Goal: Information Seeking & Learning: Understand process/instructions

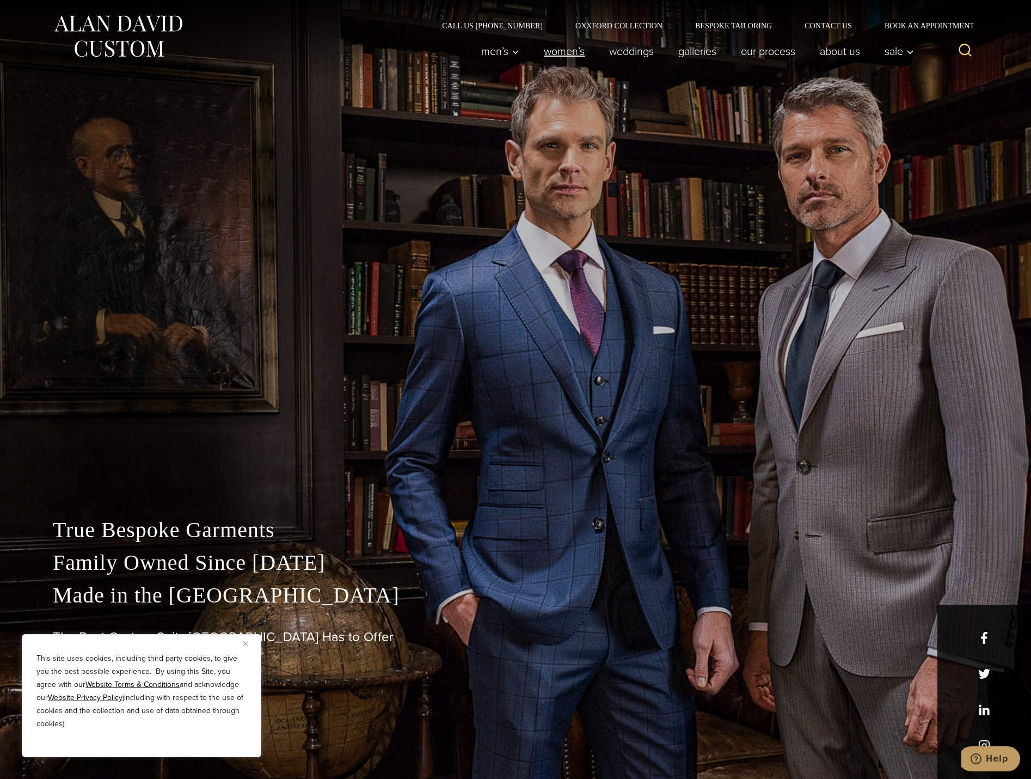
click at [565, 55] on link "Women’s" at bounding box center [564, 51] width 65 height 22
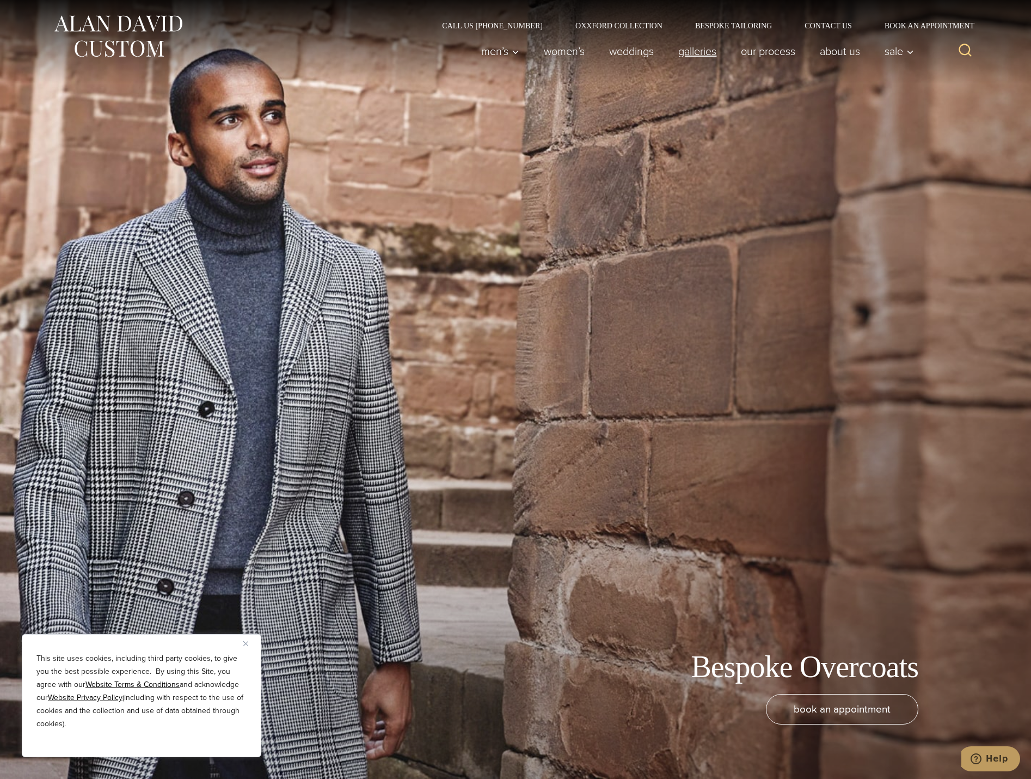
click at [697, 55] on link "Galleries" at bounding box center [698, 51] width 63 height 22
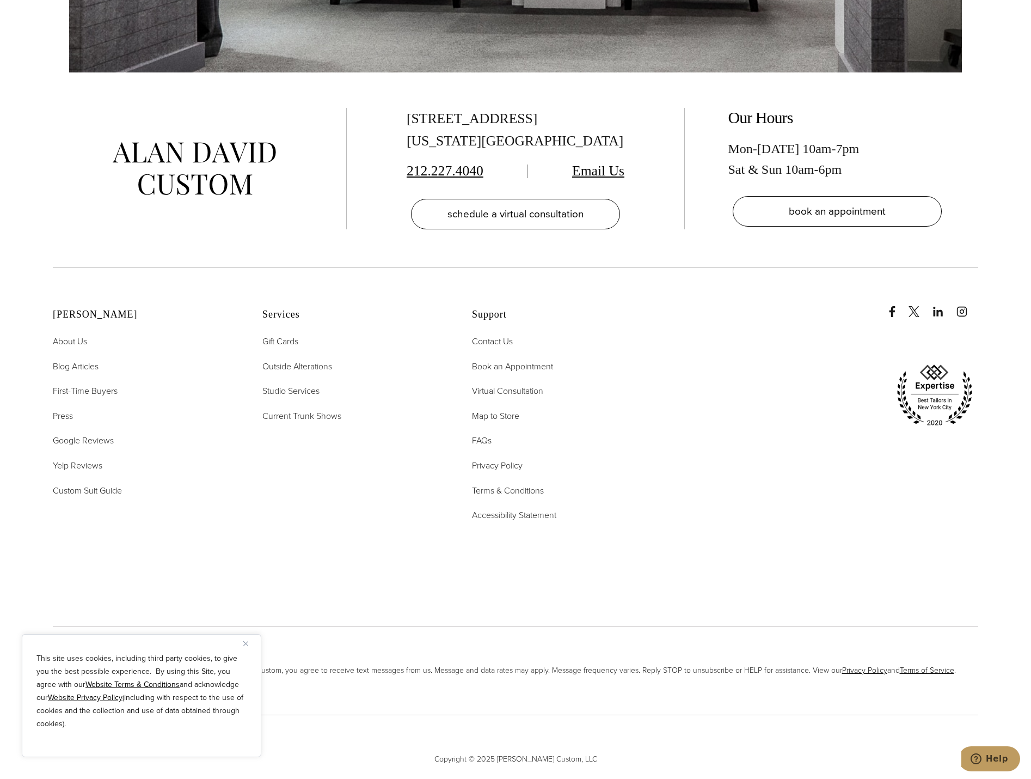
scroll to position [7939, 0]
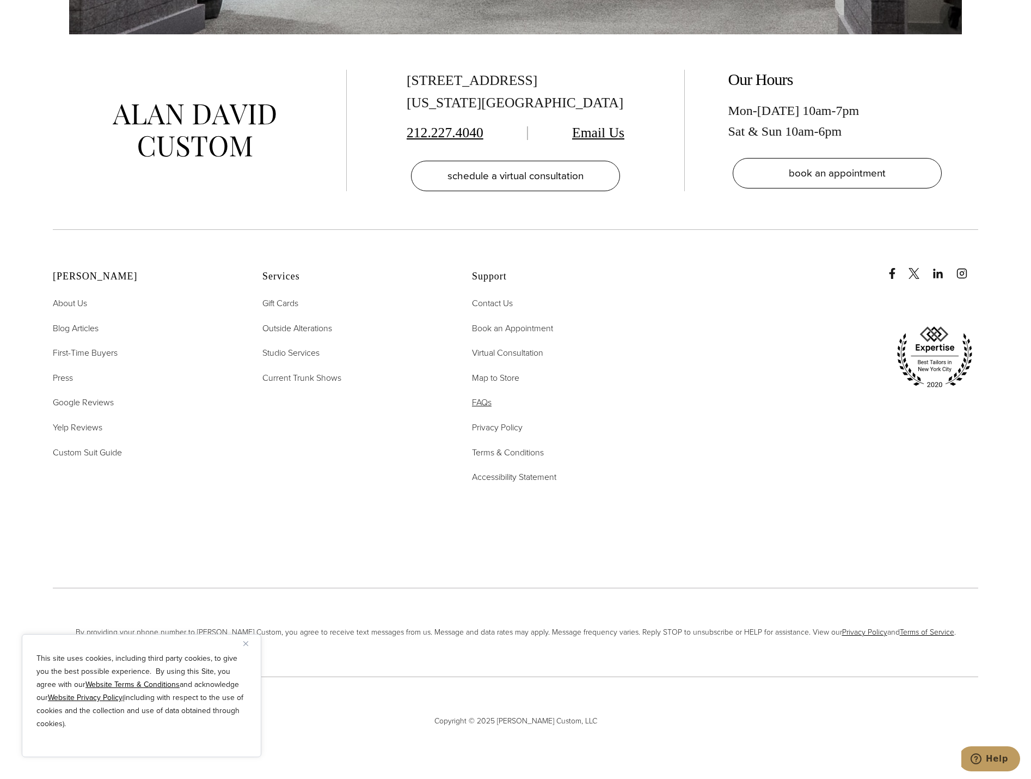
click at [483, 405] on span "FAQs" at bounding box center [482, 402] width 20 height 13
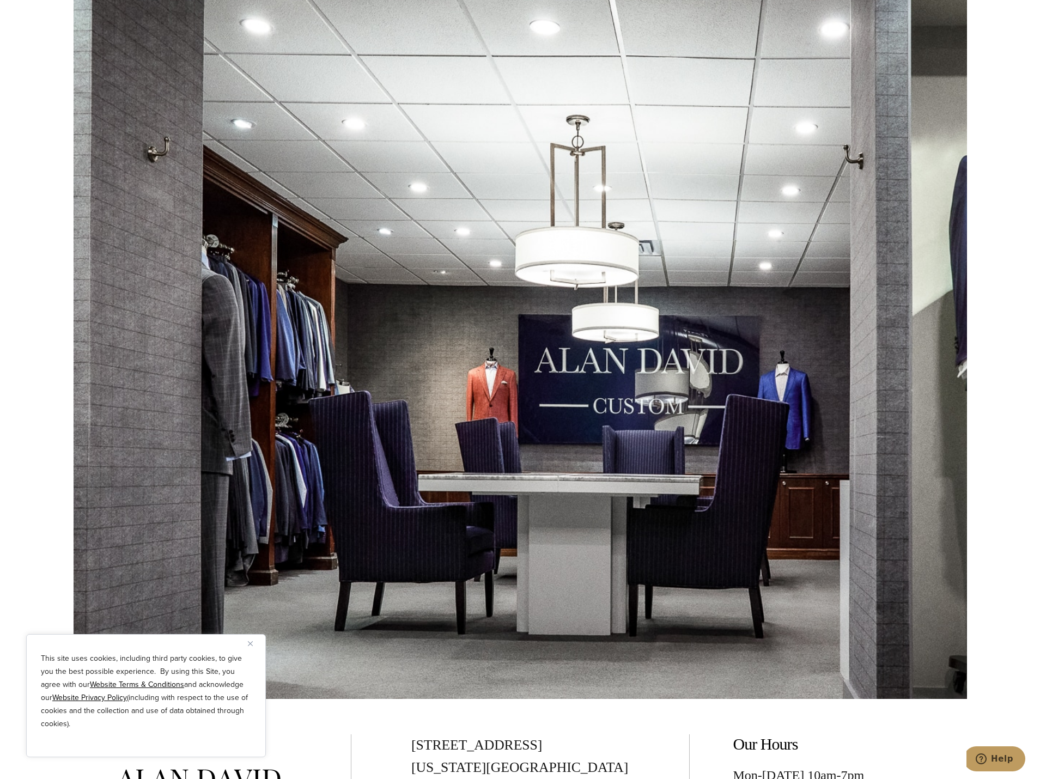
scroll to position [7297, 0]
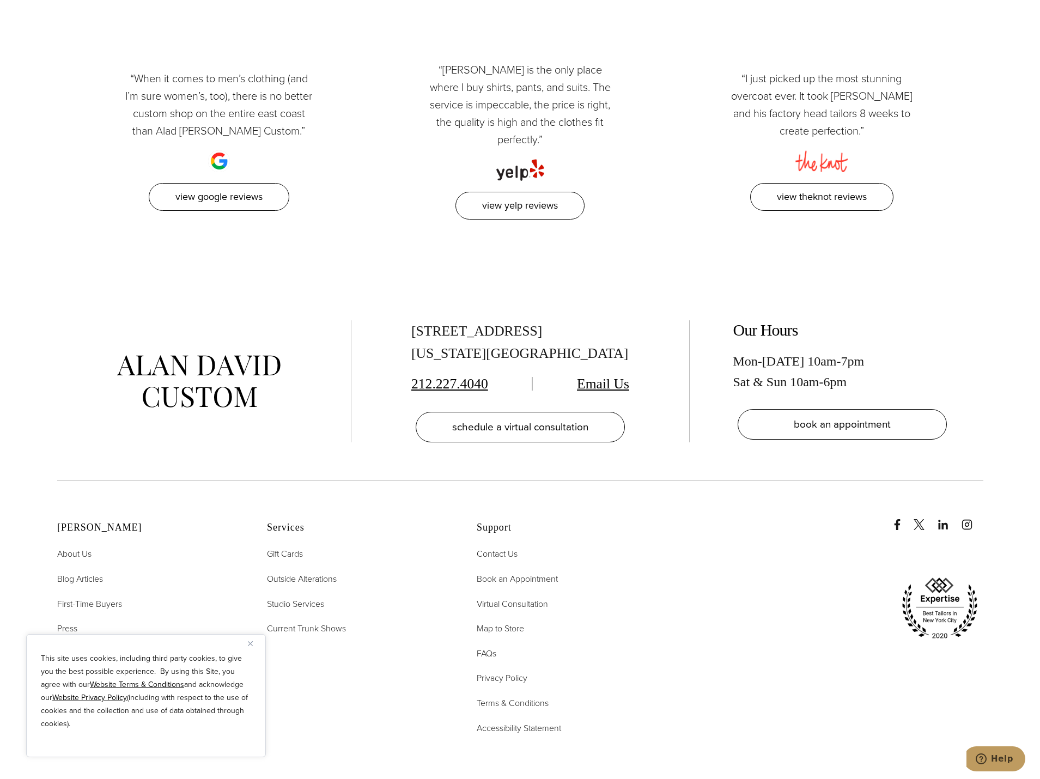
scroll to position [3719, 0]
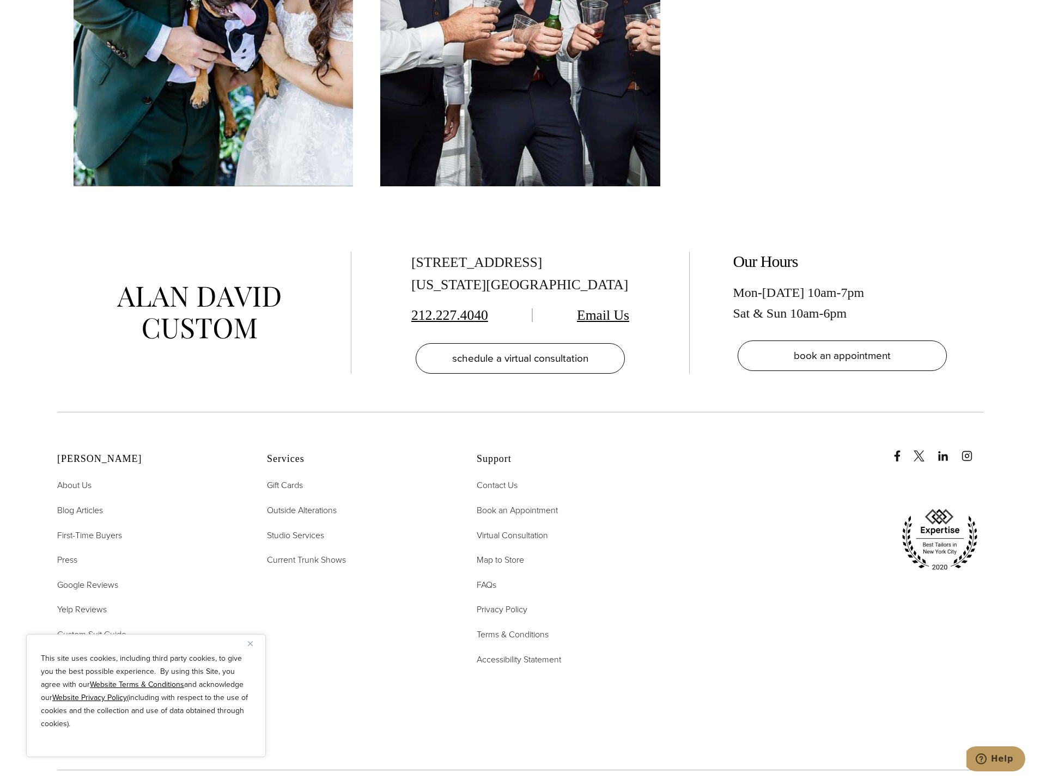
scroll to position [6321, 0]
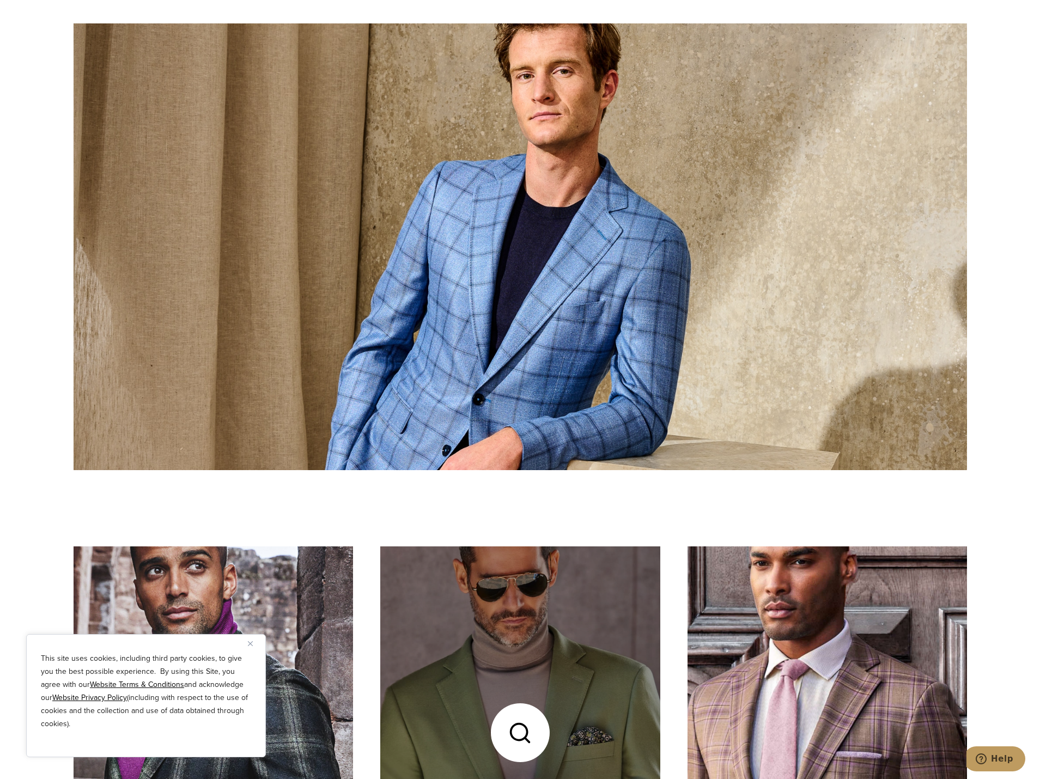
scroll to position [3485, 0]
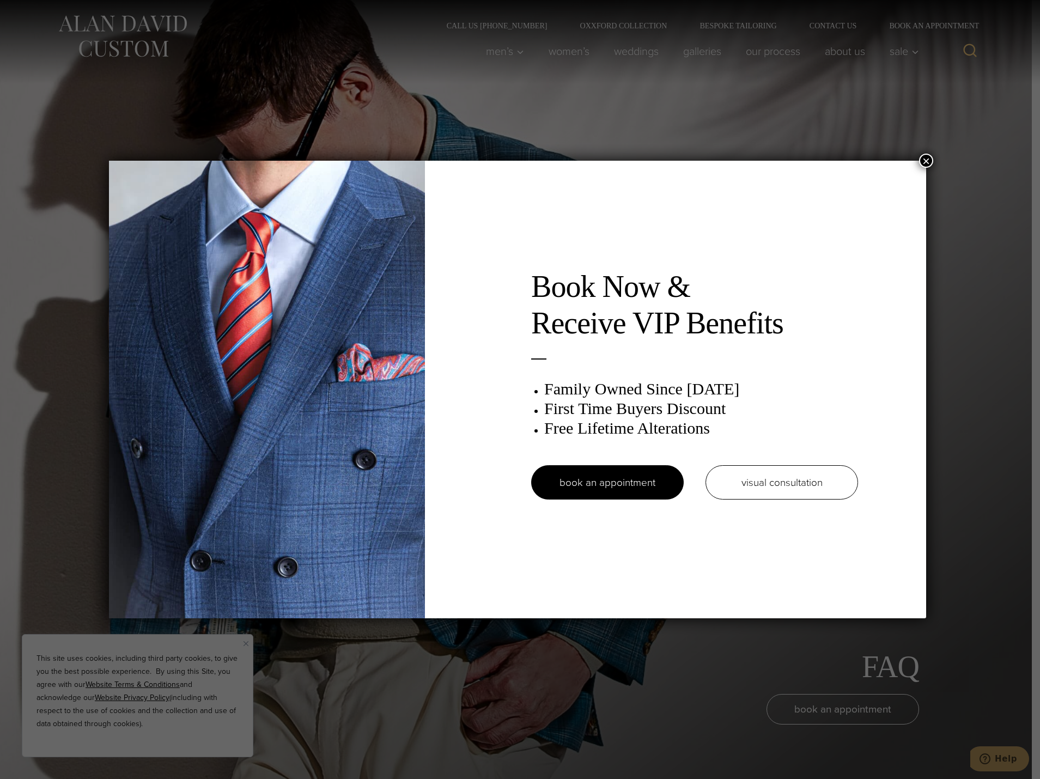
click at [930, 159] on button "×" at bounding box center [926, 161] width 14 height 14
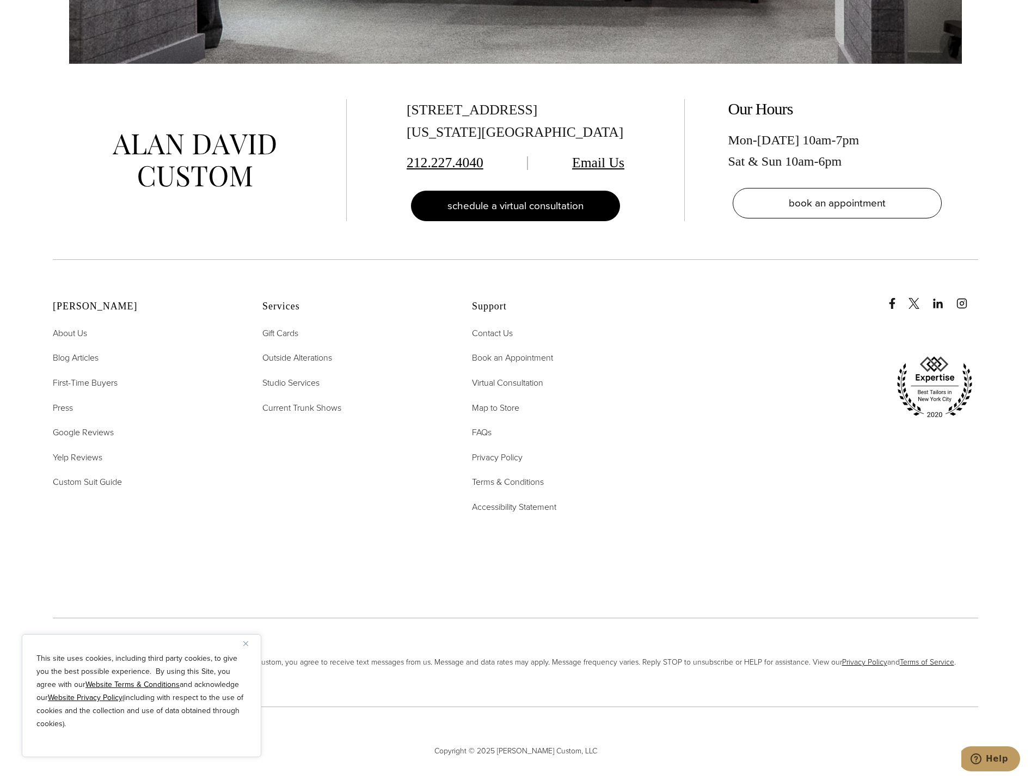
scroll to position [5289, 0]
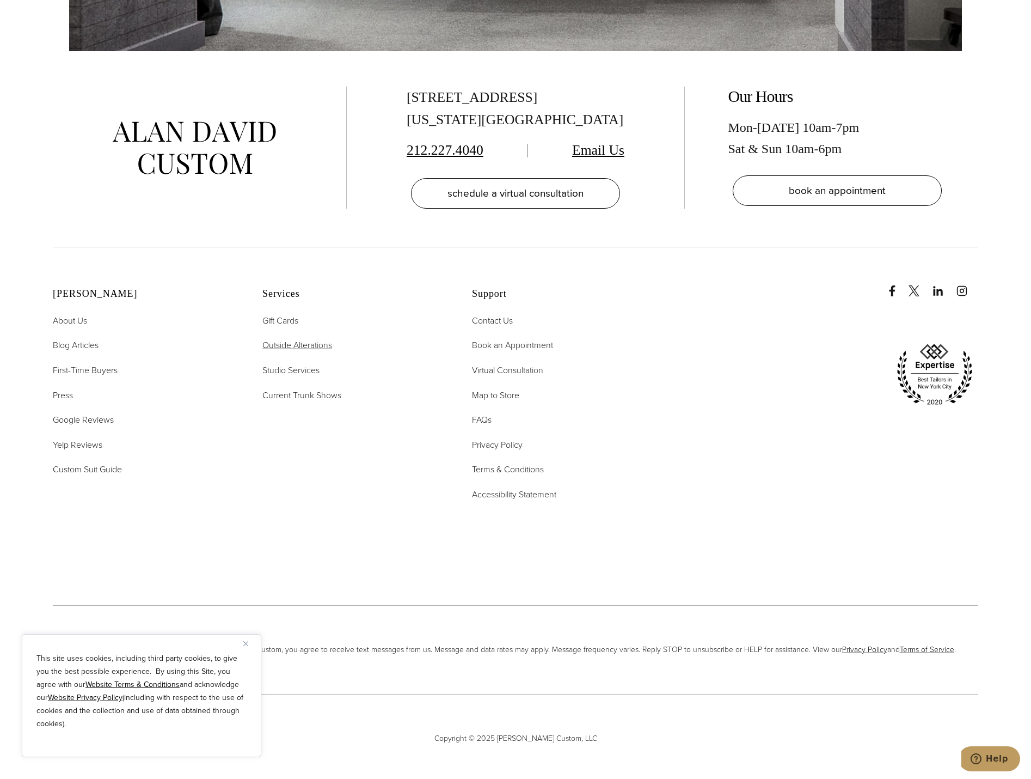
click at [276, 339] on span "Outside Alterations" at bounding box center [297, 345] width 70 height 13
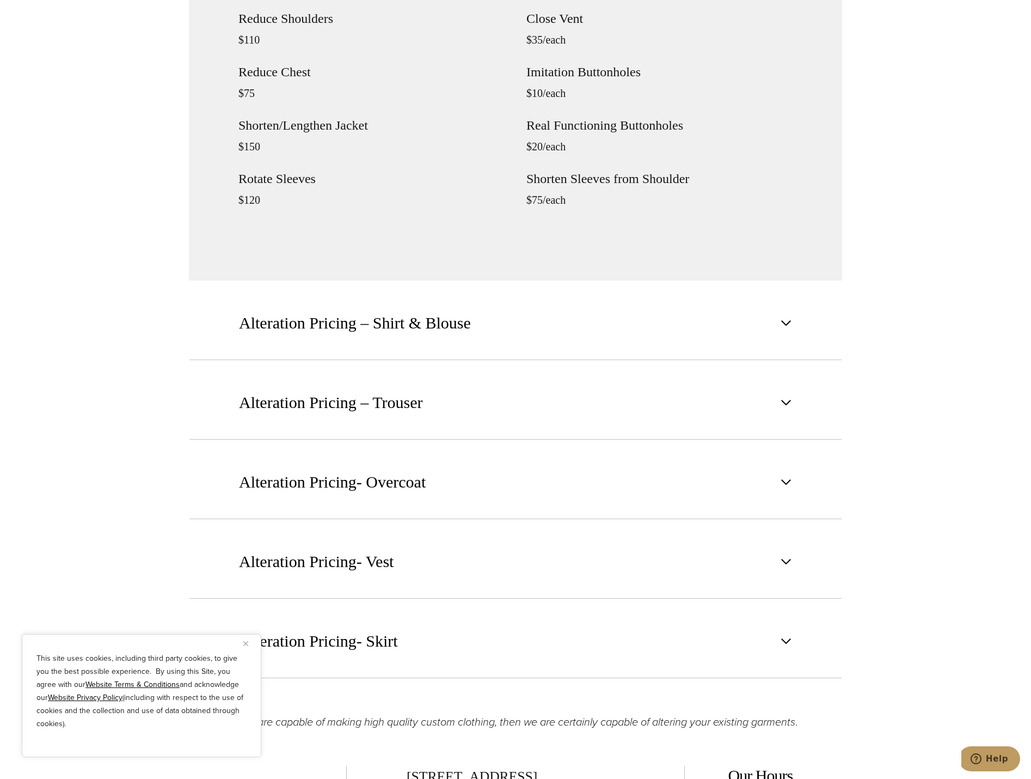
scroll to position [1579, 0]
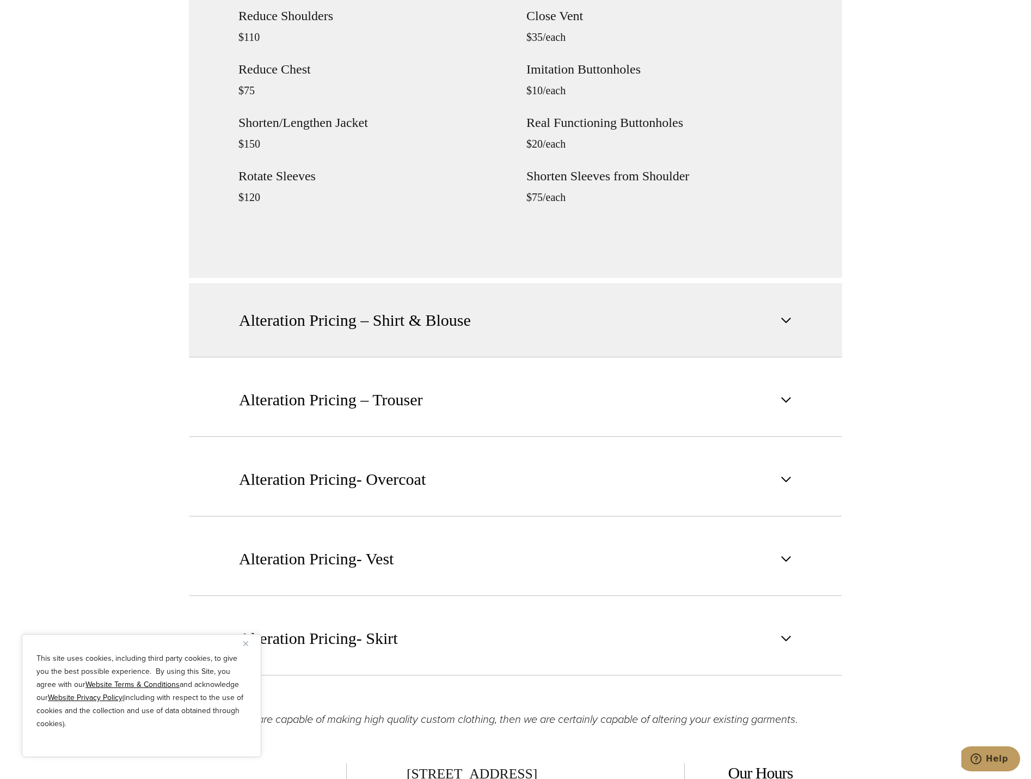
click at [486, 326] on button "Alteration Pricing – Shirt & Blouse" at bounding box center [515, 320] width 653 height 74
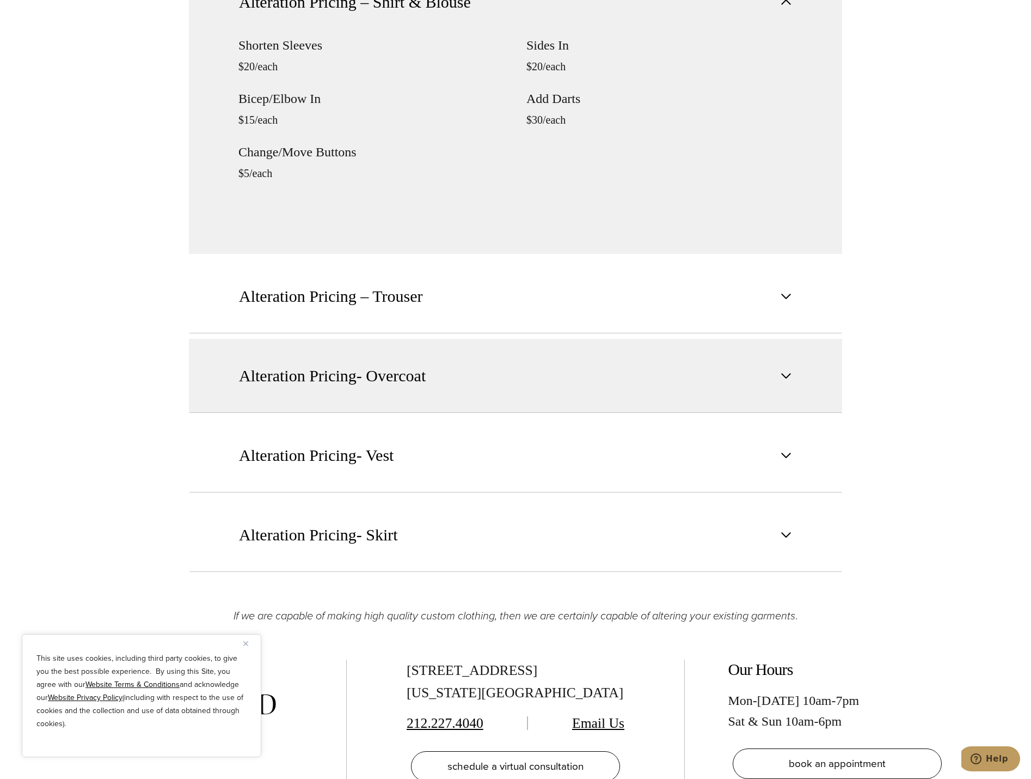
scroll to position [1470, 0]
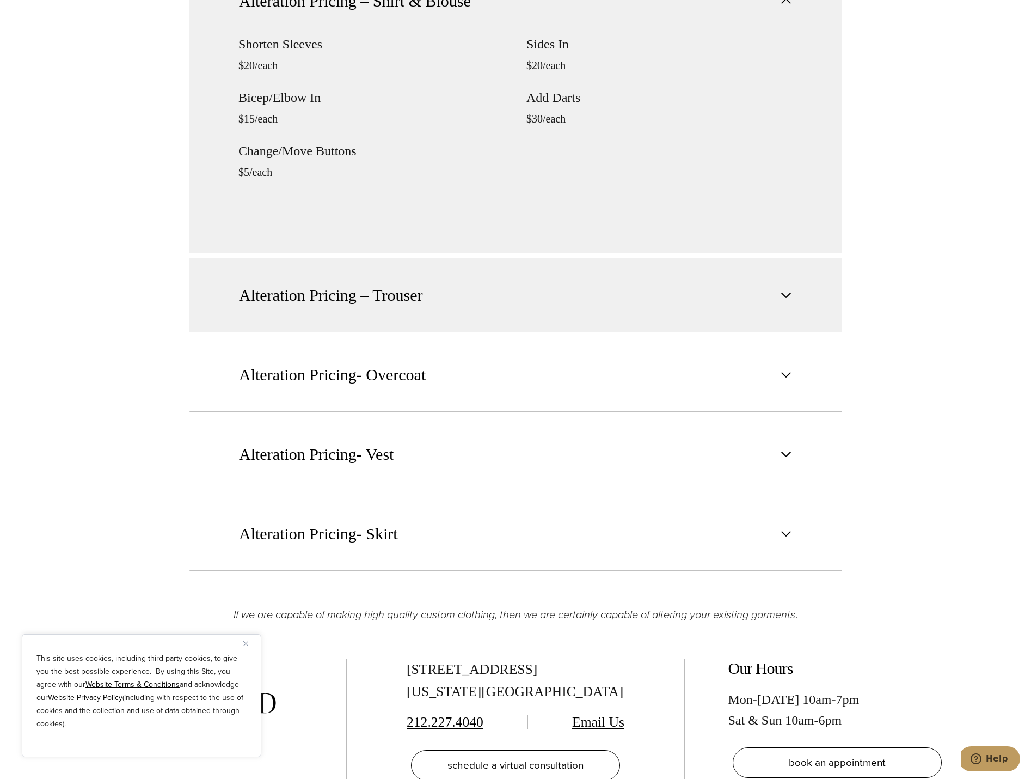
click at [395, 299] on span "Alteration Pricing – Trouser" at bounding box center [331, 295] width 184 height 24
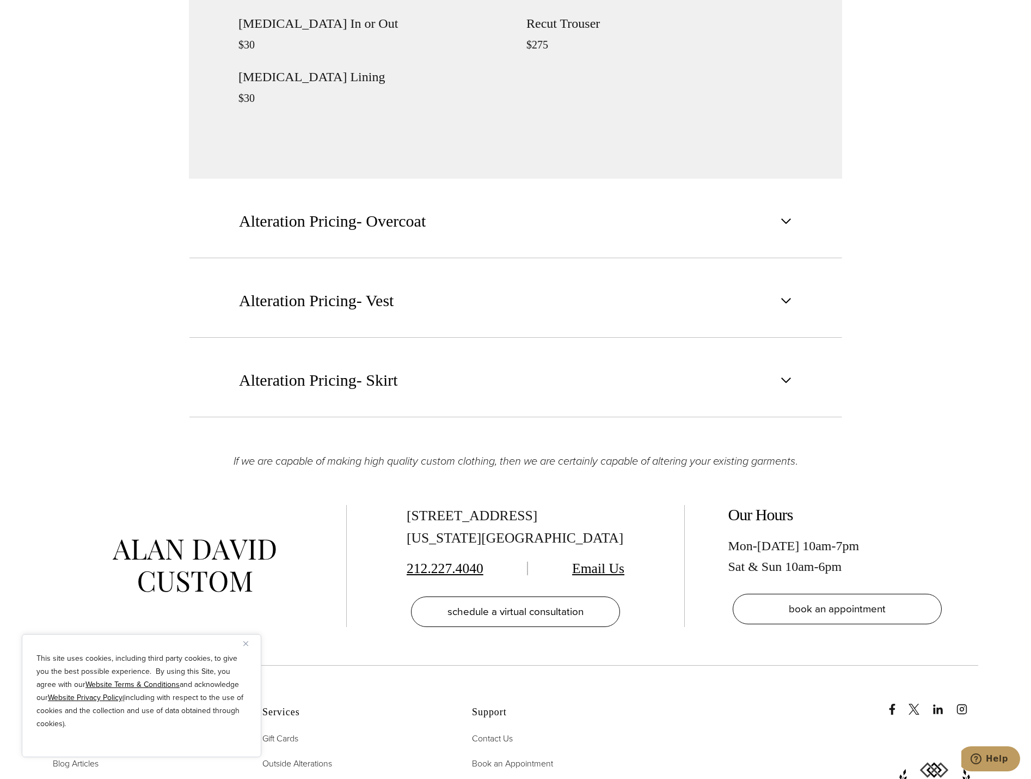
scroll to position [1742, 0]
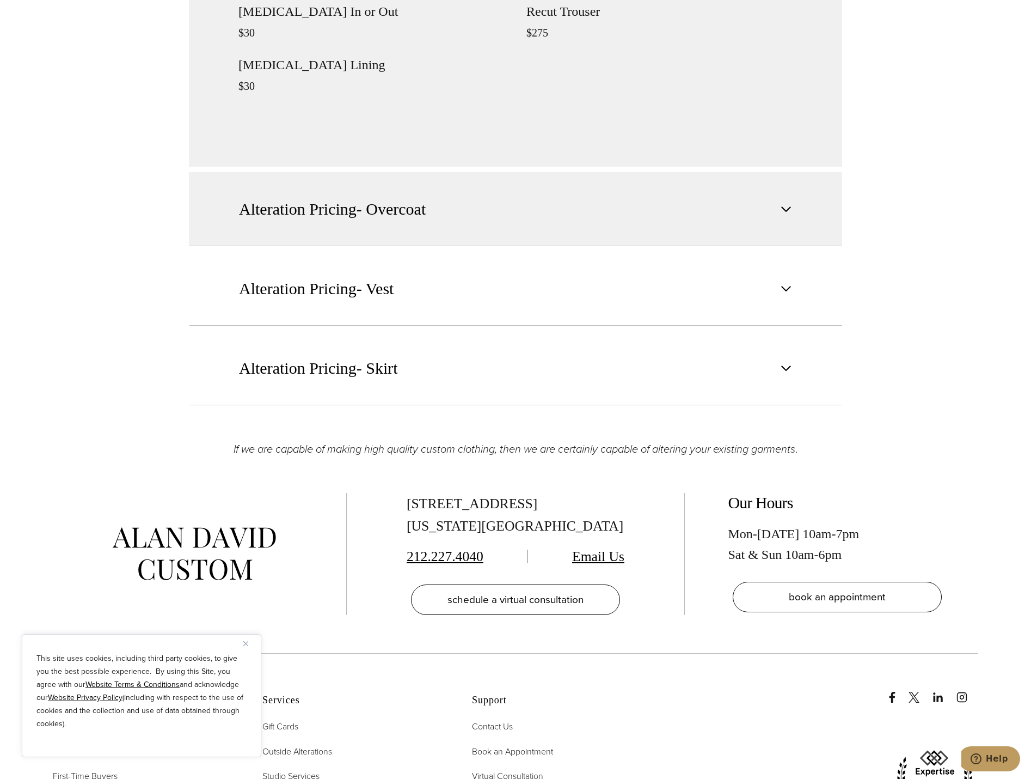
click at [460, 211] on button "Alteration Pricing- Overcoat" at bounding box center [515, 209] width 653 height 74
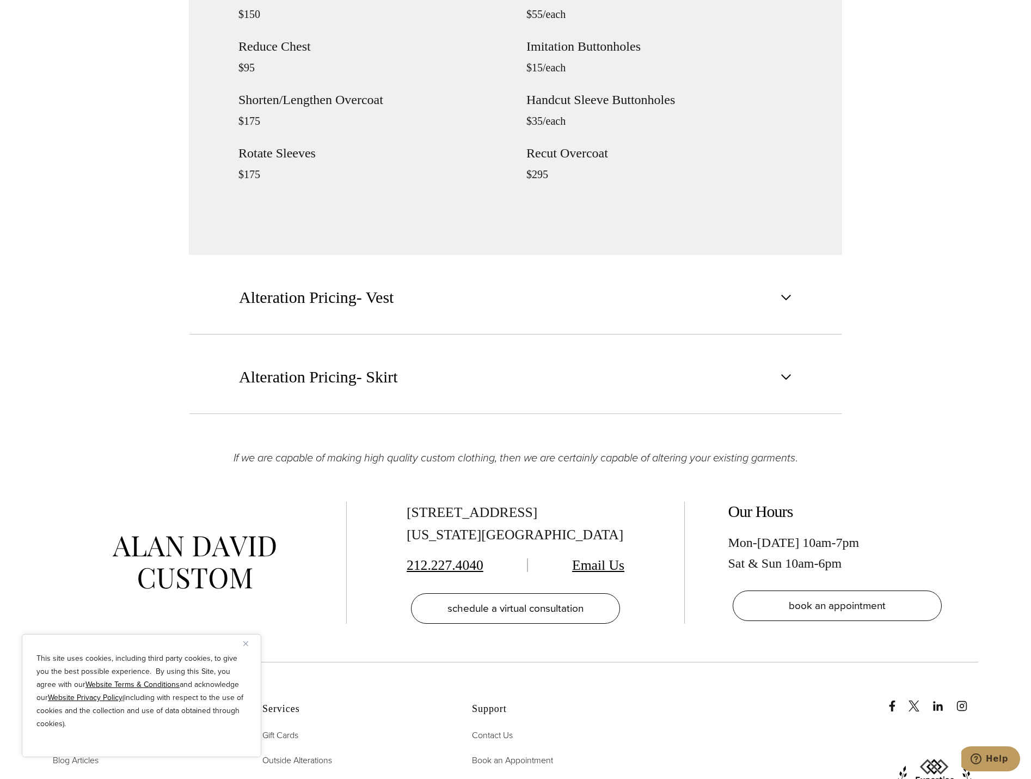
scroll to position [1851, 0]
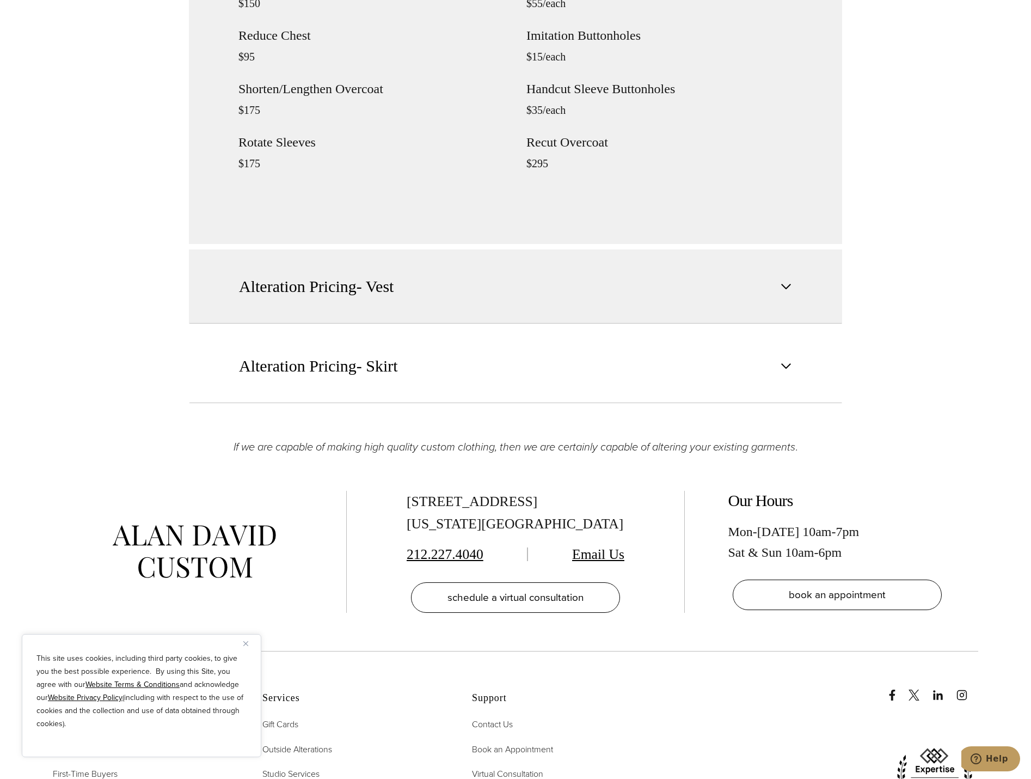
click at [340, 286] on span "Alteration Pricing- Vest" at bounding box center [316, 286] width 155 height 24
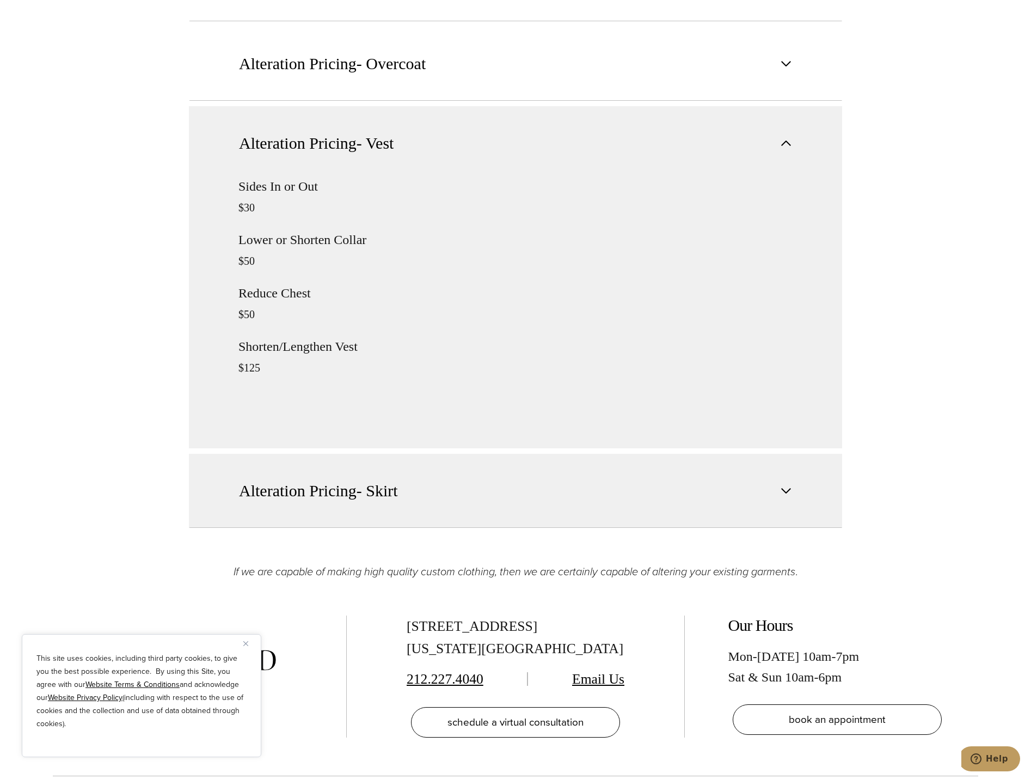
scroll to position [1525, 0]
